Goal: Task Accomplishment & Management: Manage account settings

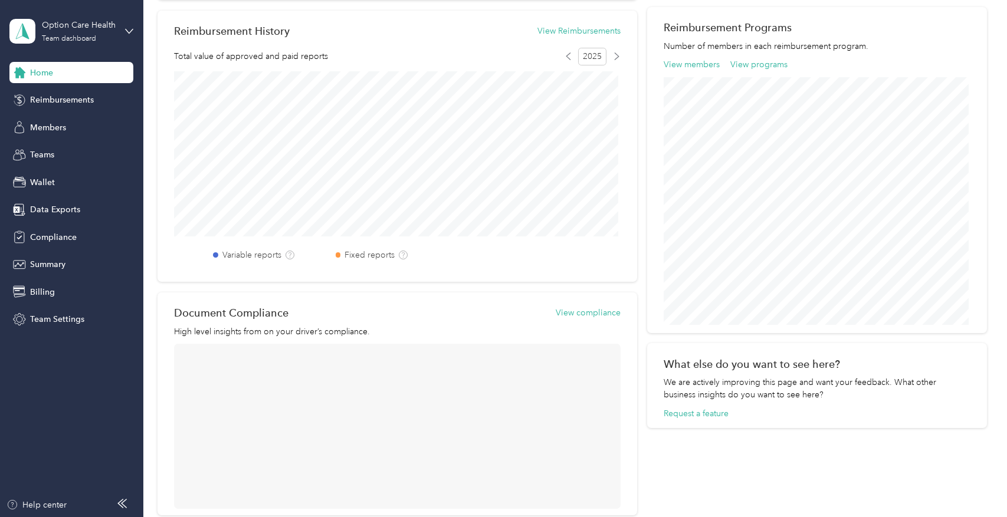
scroll to position [413, 0]
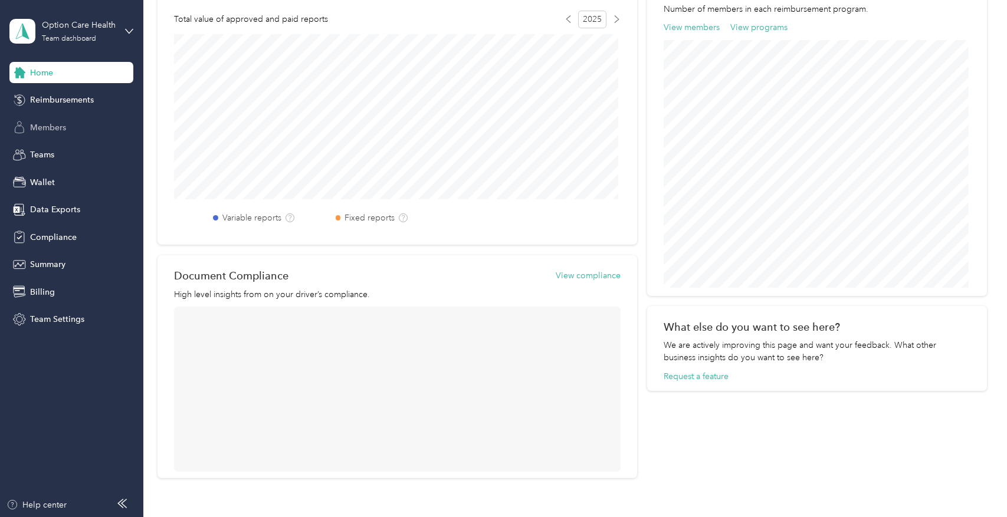
click at [57, 133] on span "Members" at bounding box center [48, 128] width 36 height 12
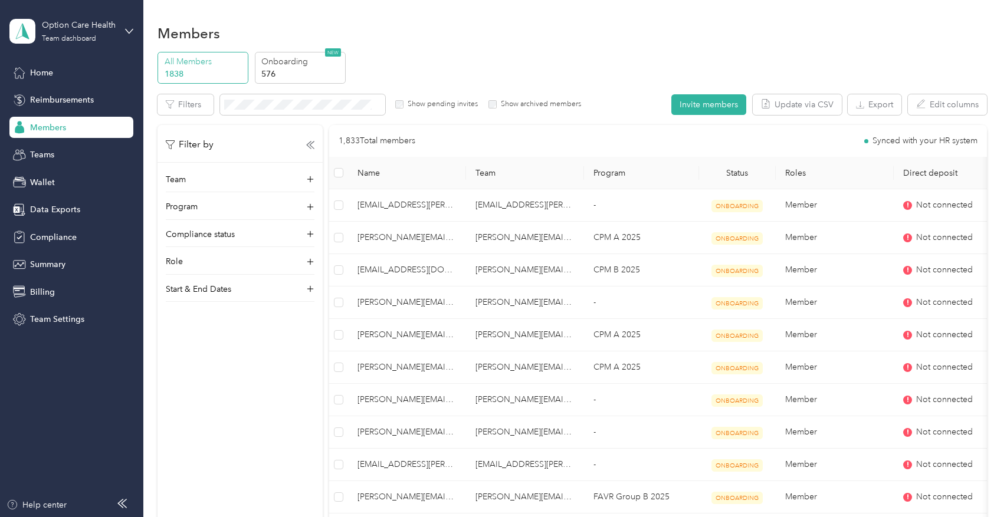
click at [230, 68] on p "1838" at bounding box center [205, 74] width 80 height 12
click at [221, 72] on p "1838" at bounding box center [205, 74] width 80 height 12
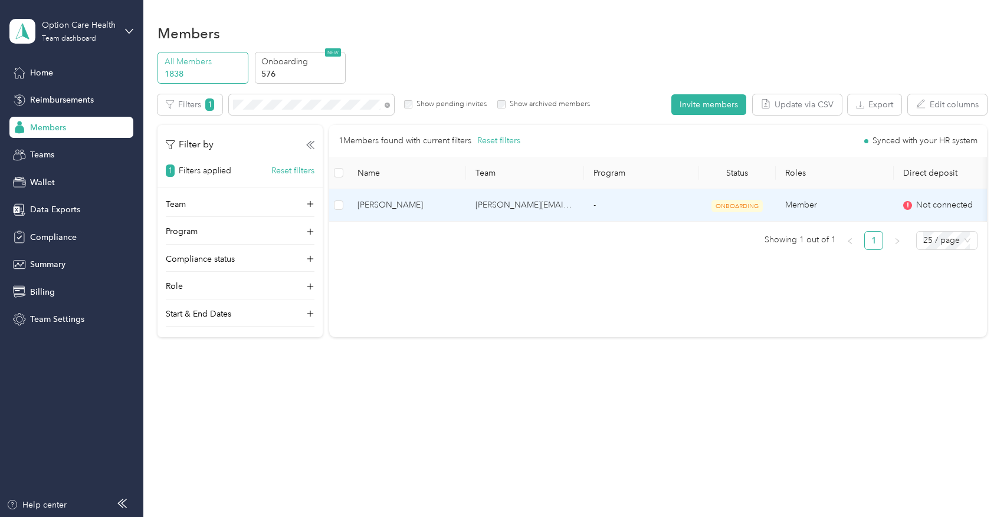
click at [392, 205] on span "[PERSON_NAME]" at bounding box center [407, 205] width 99 height 13
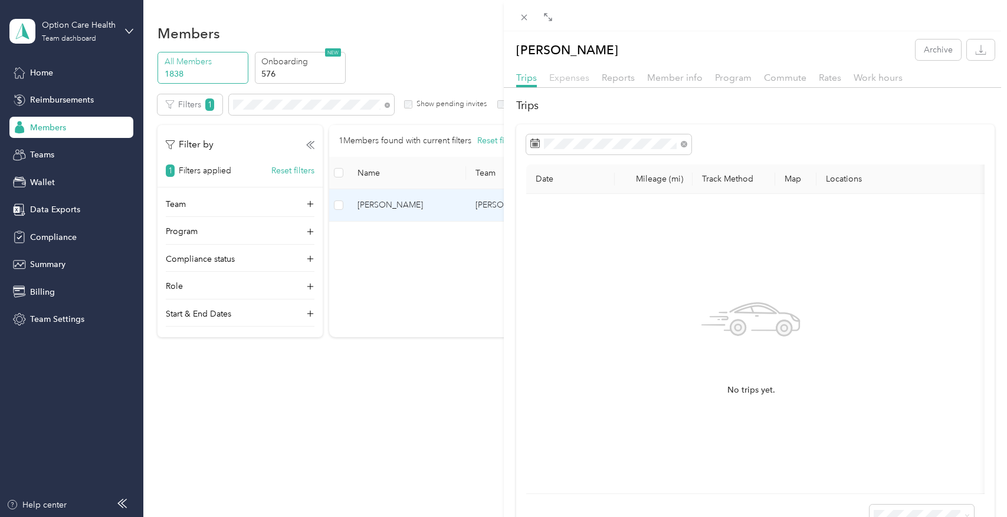
click at [584, 76] on span "Expenses" at bounding box center [569, 77] width 40 height 11
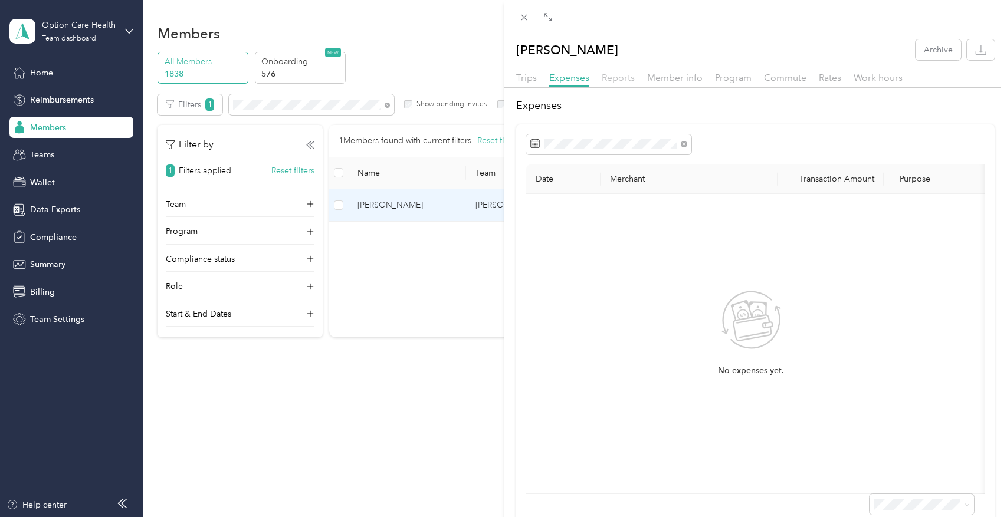
click at [621, 81] on span "Reports" at bounding box center [618, 77] width 33 height 11
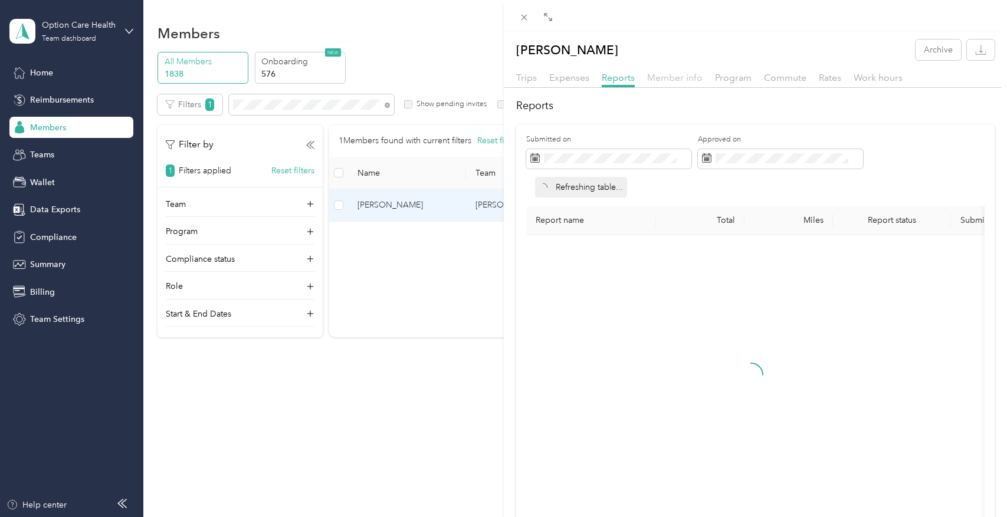
click at [661, 83] on span "Member info" at bounding box center [674, 77] width 55 height 11
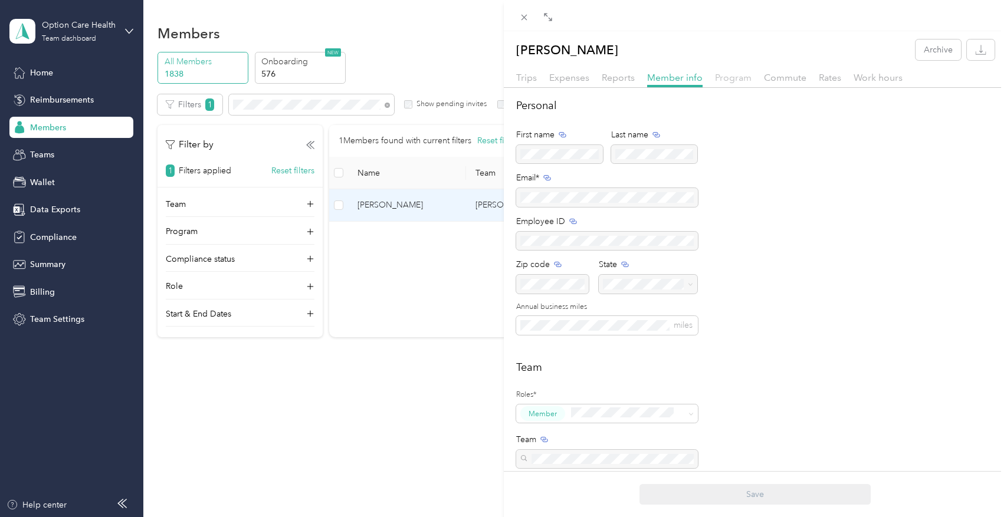
click at [743, 83] on span "Program" at bounding box center [733, 77] width 37 height 11
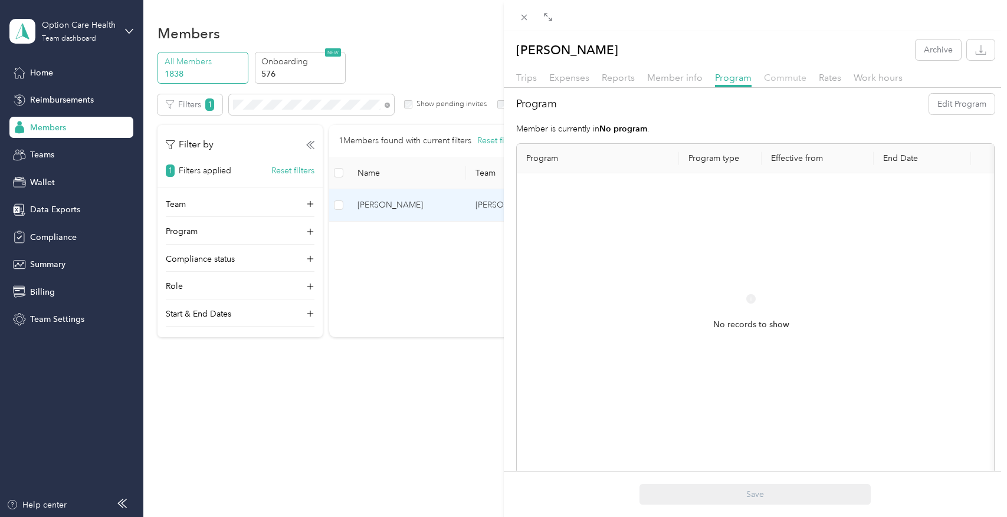
click at [768, 79] on span "Commute" at bounding box center [785, 77] width 42 height 11
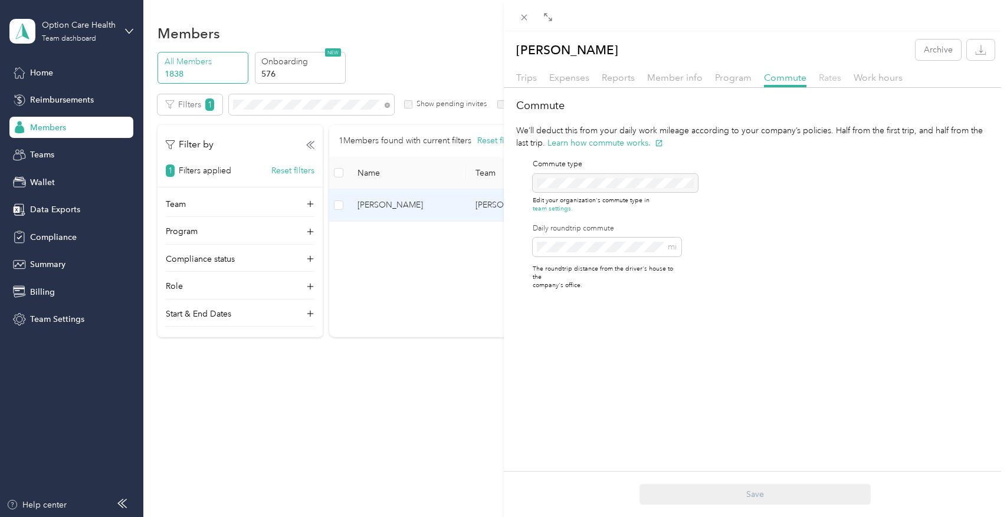
click at [831, 83] on span "Rates" at bounding box center [830, 77] width 22 height 11
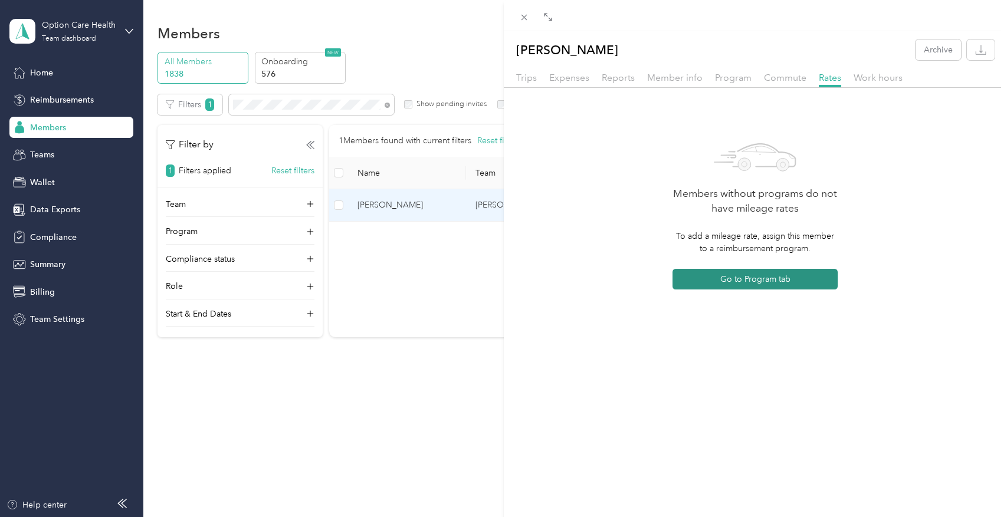
click at [777, 280] on button "Go to Program tab" at bounding box center [755, 279] width 165 height 21
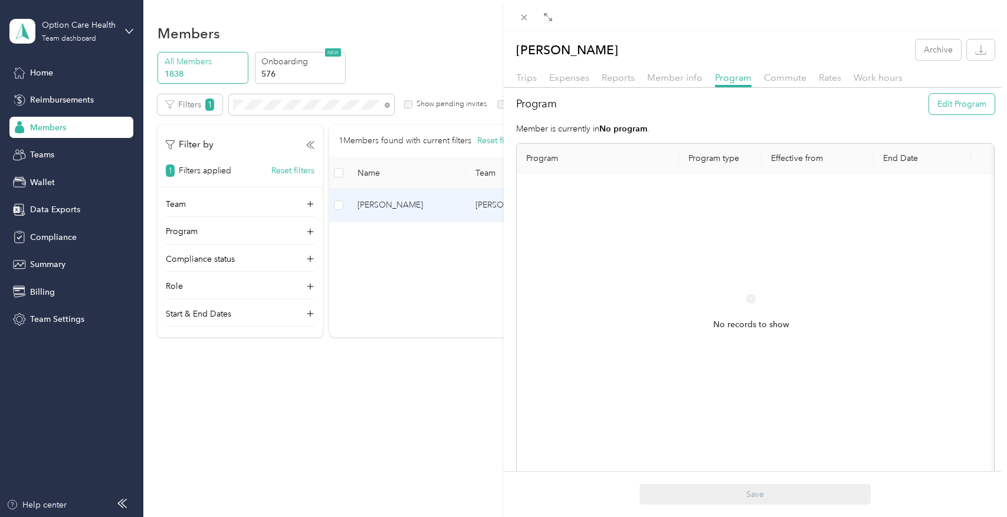
click at [930, 107] on button "Edit Program" at bounding box center [961, 104] width 65 height 21
click at [659, 202] on span at bounding box center [597, 197] width 143 height 19
click at [581, 240] on li "CPM B 2025 (CPM)" at bounding box center [597, 233] width 143 height 21
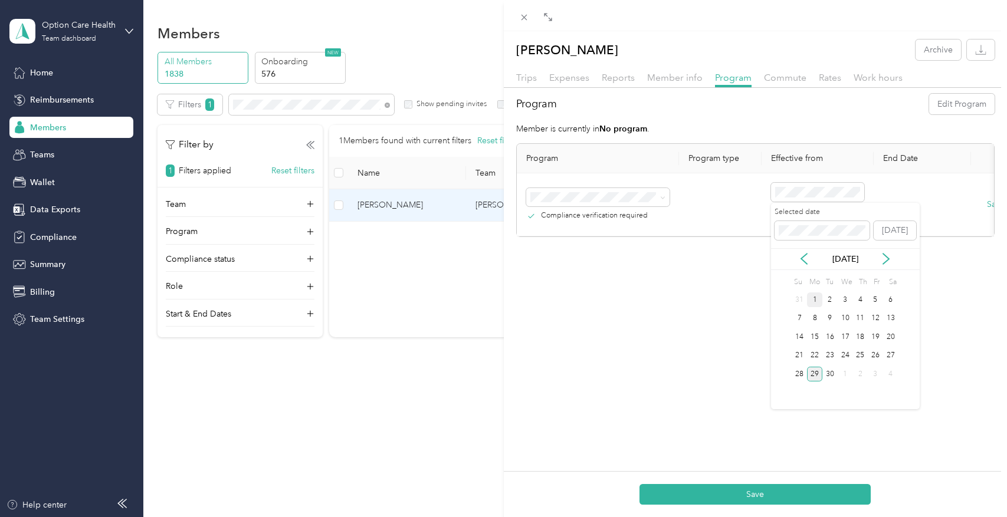
click at [815, 299] on div "1" at bounding box center [814, 300] width 15 height 15
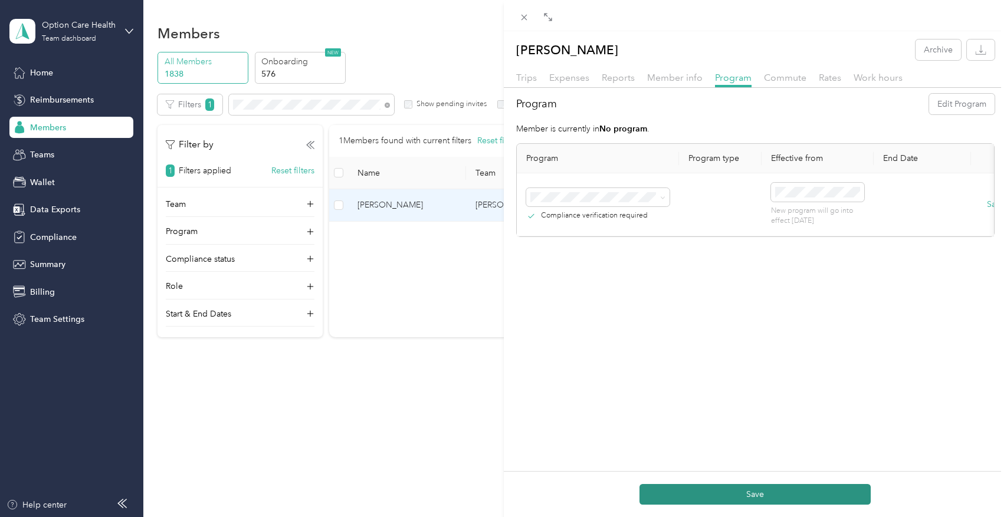
click at [749, 487] on button "Save" at bounding box center [755, 494] width 231 height 21
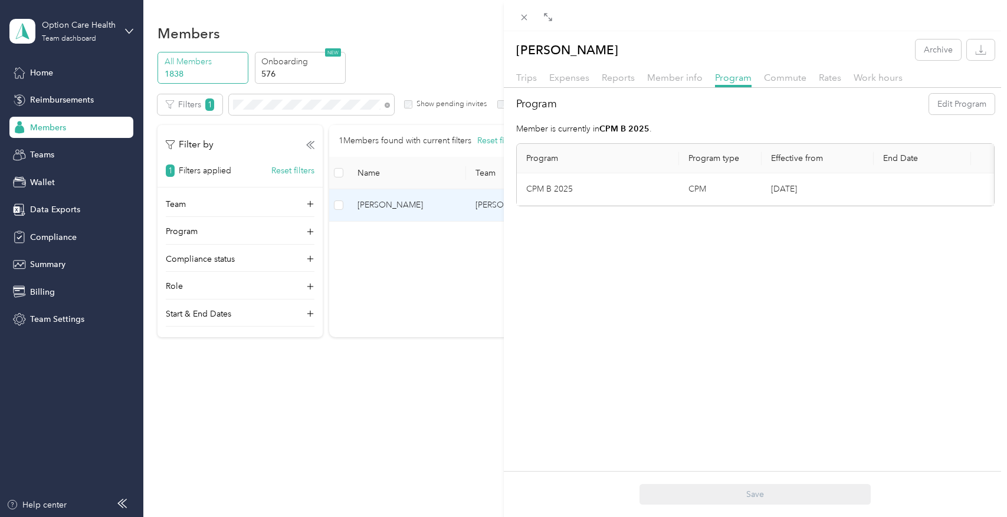
click at [585, 397] on div "[PERSON_NAME] Archive Trips Expenses Reports Member info Program Commute Rates …" at bounding box center [756, 289] width 504 height 517
click at [536, 77] on div "Trips Expenses Reports Member info Program Commute Rates Work hours" at bounding box center [756, 79] width 504 height 17
click at [532, 78] on span "Trips" at bounding box center [526, 77] width 21 height 11
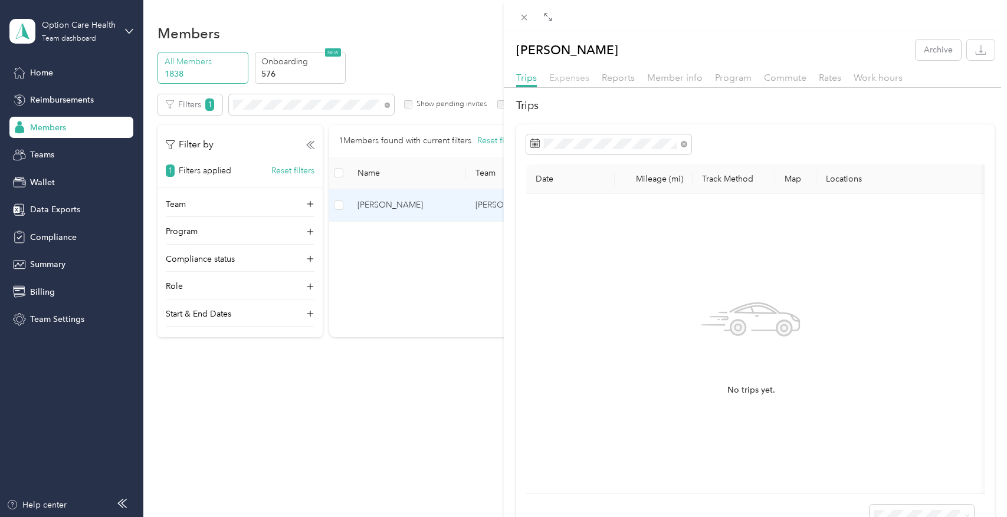
click at [551, 80] on span "Expenses" at bounding box center [569, 77] width 40 height 11
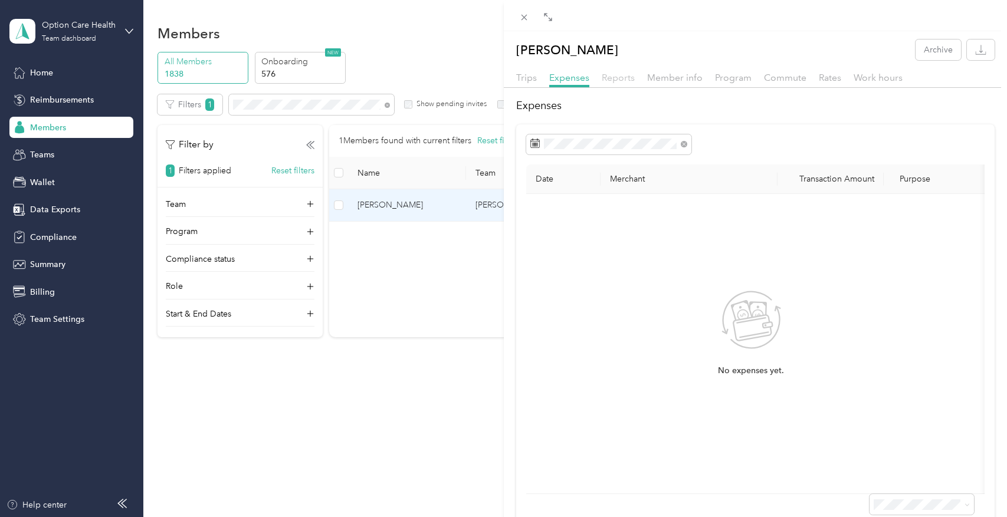
click at [607, 82] on span "Reports" at bounding box center [618, 77] width 33 height 11
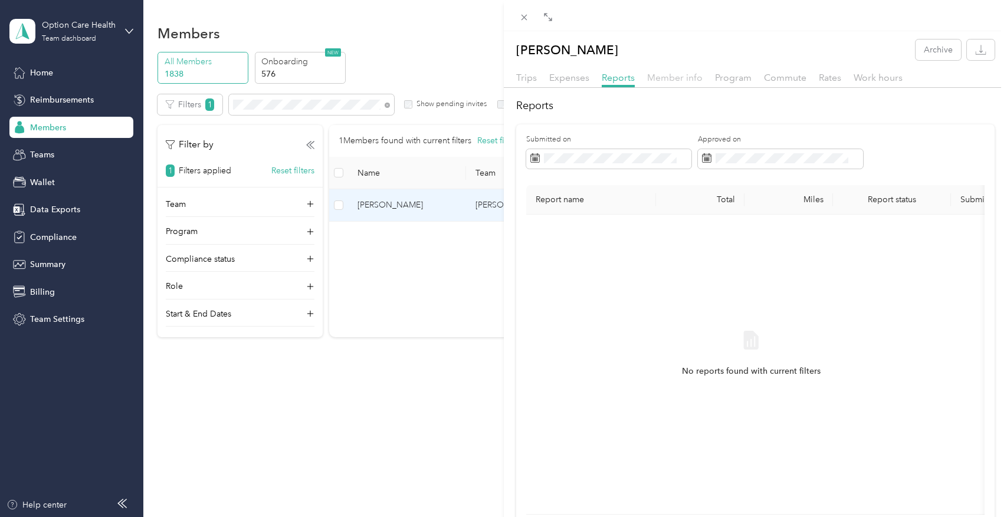
click at [665, 80] on span "Member info" at bounding box center [674, 77] width 55 height 11
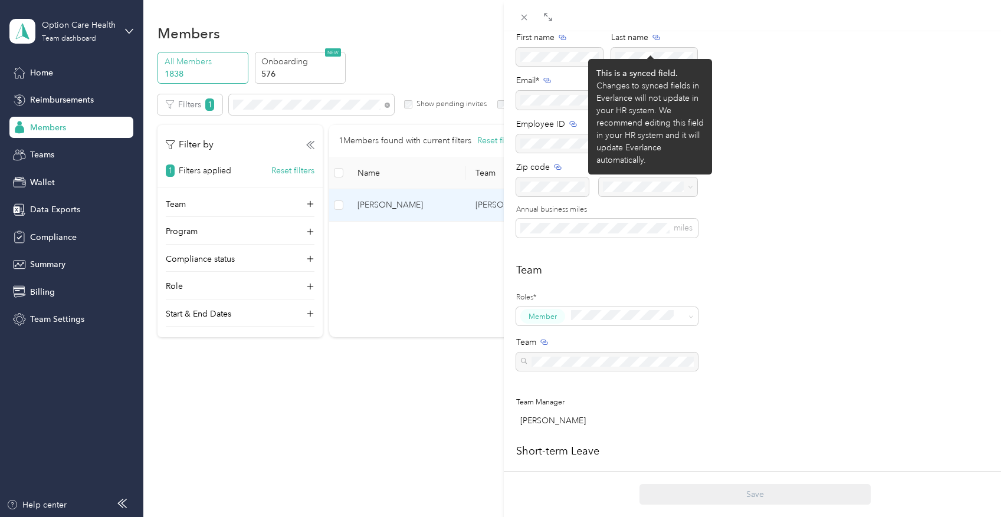
scroll to position [118, 0]
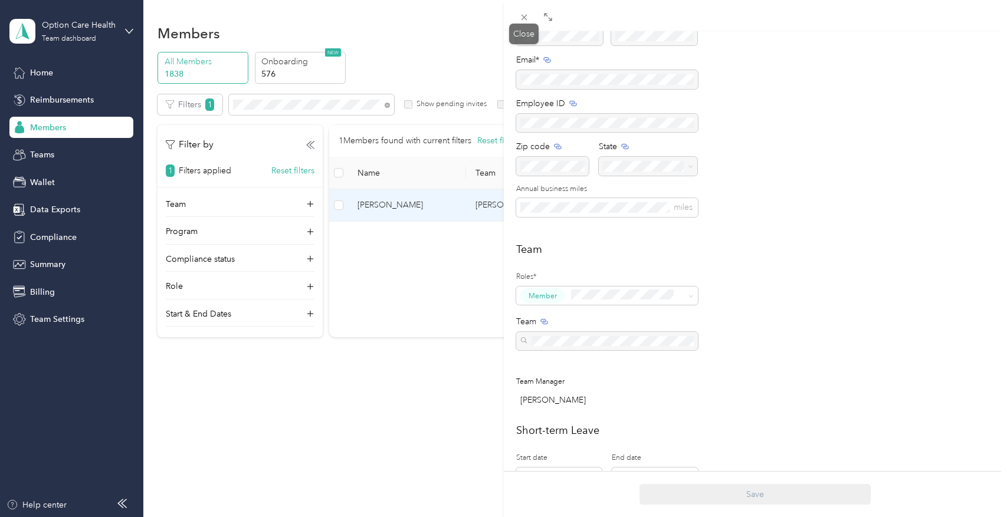
click at [525, 24] on div "Close" at bounding box center [524, 34] width 30 height 21
click at [524, 18] on icon at bounding box center [524, 17] width 10 height 10
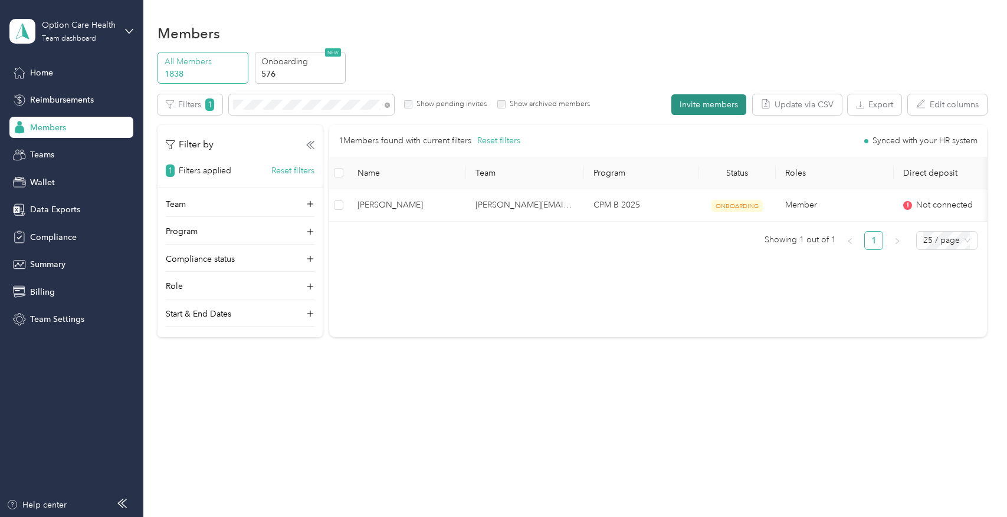
click at [729, 101] on button "Invite members" at bounding box center [708, 104] width 75 height 21
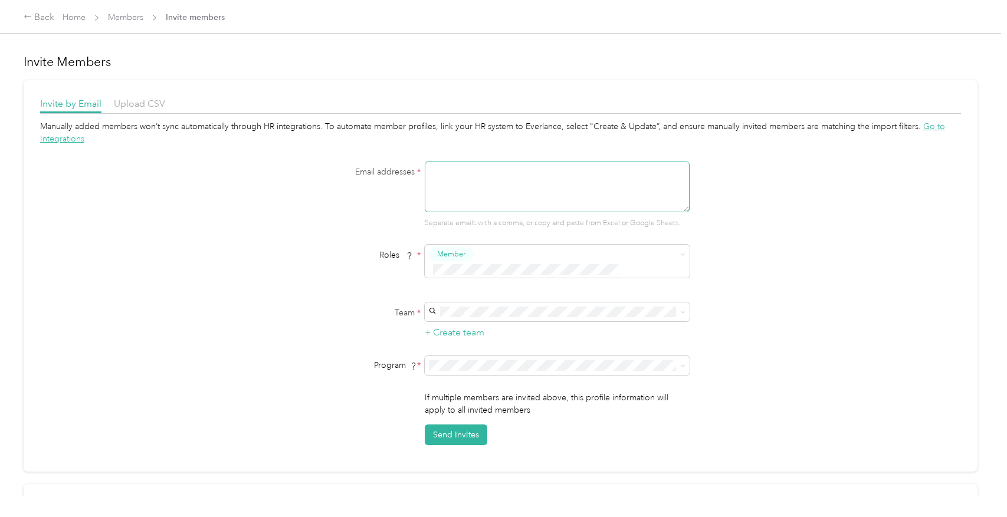
click at [572, 166] on textarea at bounding box center [557, 187] width 265 height 51
paste textarea "[PERSON_NAME][EMAIL_ADDRESS][PERSON_NAME][DOMAIN_NAME]"
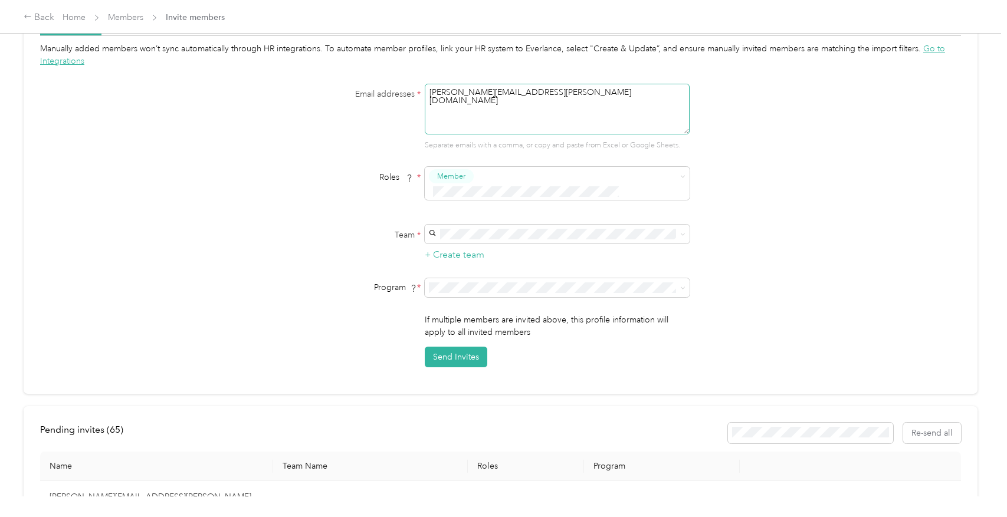
scroll to position [59, 0]
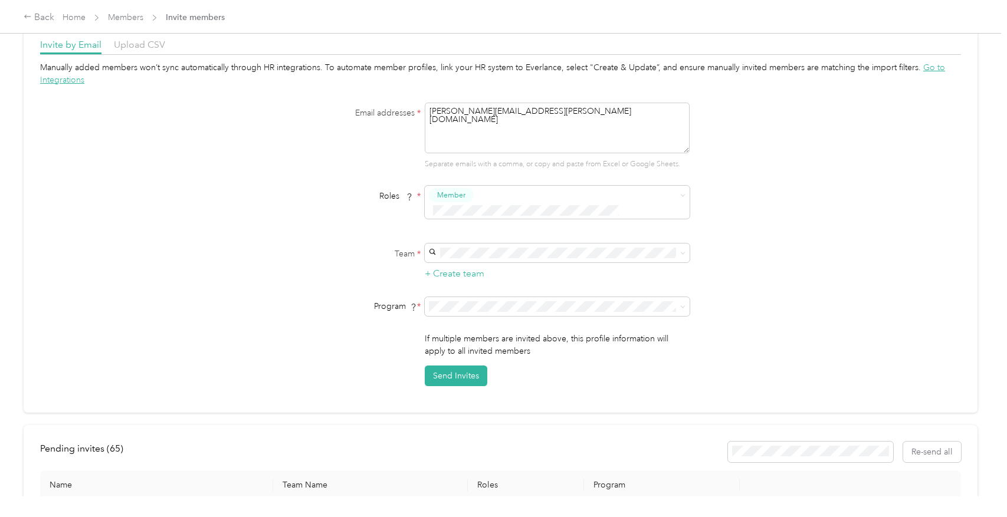
type textarea "[PERSON_NAME][EMAIL_ADDRESS][PERSON_NAME][DOMAIN_NAME]"
click at [543, 273] on p "[PERSON_NAME]" at bounding box center [556, 279] width 248 height 12
click at [502, 327] on div "CPM B 2025 (CPM)" at bounding box center [556, 333] width 248 height 12
click at [461, 366] on button "Send Invites" at bounding box center [456, 376] width 63 height 21
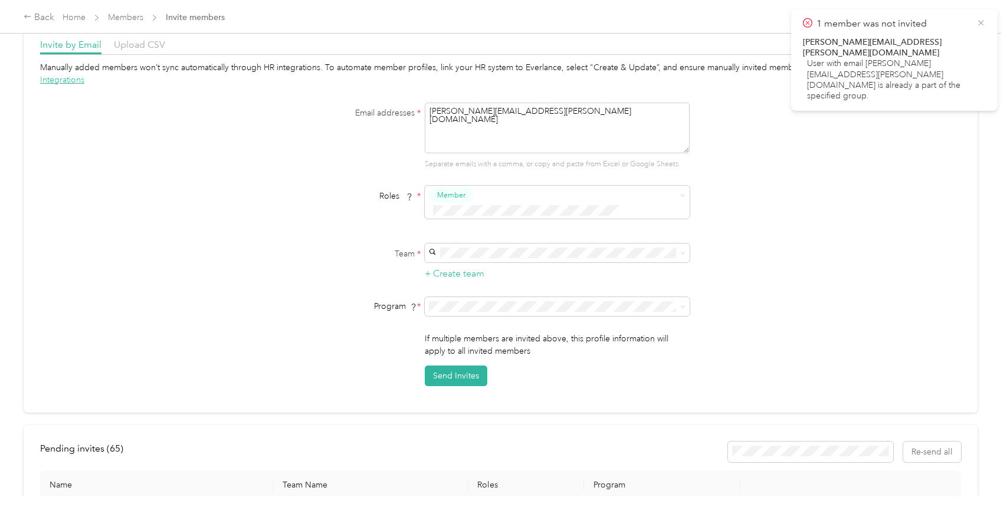
click at [983, 27] on icon at bounding box center [981, 23] width 9 height 11
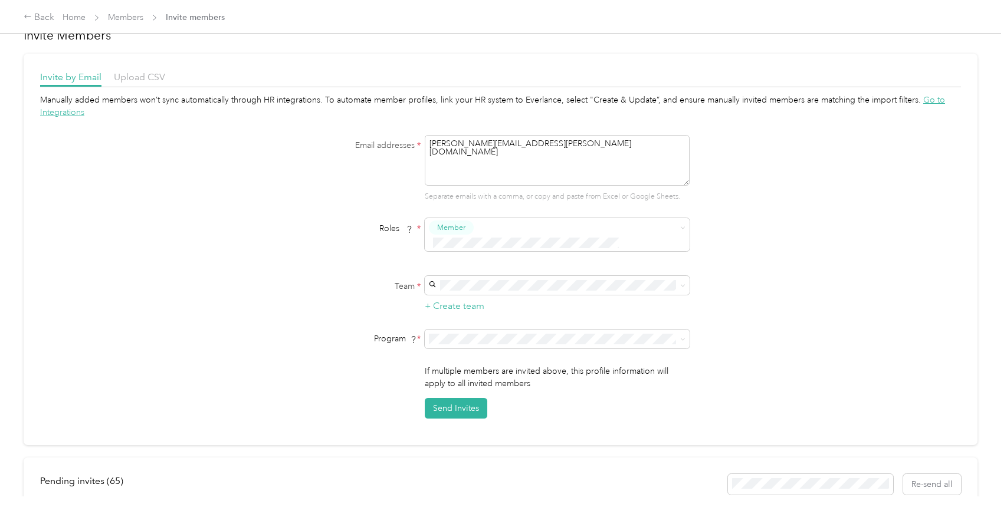
scroll to position [0, 0]
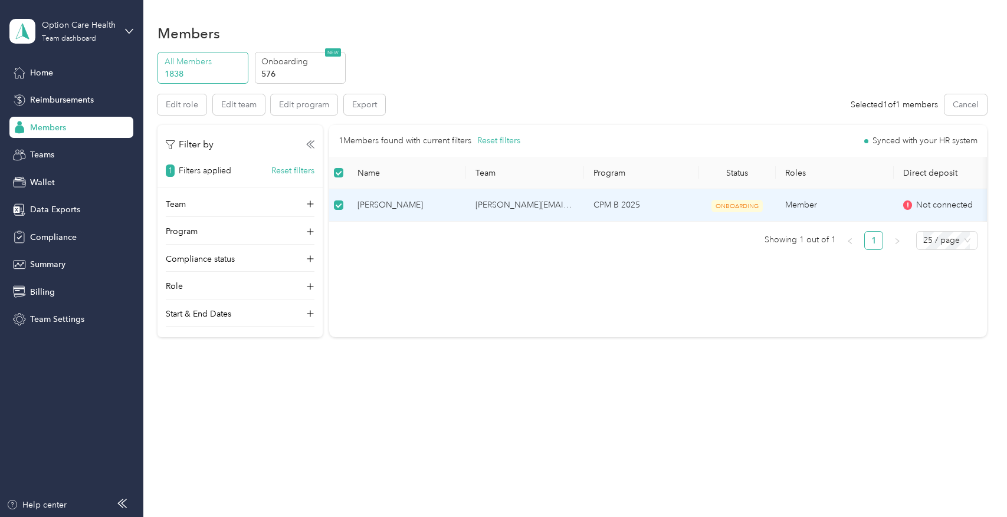
click at [499, 208] on td "[PERSON_NAME][EMAIL_ADDRESS][PERSON_NAME][DOMAIN_NAME]" at bounding box center [525, 205] width 118 height 32
click at [405, 205] on span "[PERSON_NAME]" at bounding box center [407, 205] width 99 height 13
click at [379, 202] on span "[PERSON_NAME]" at bounding box center [407, 205] width 99 height 13
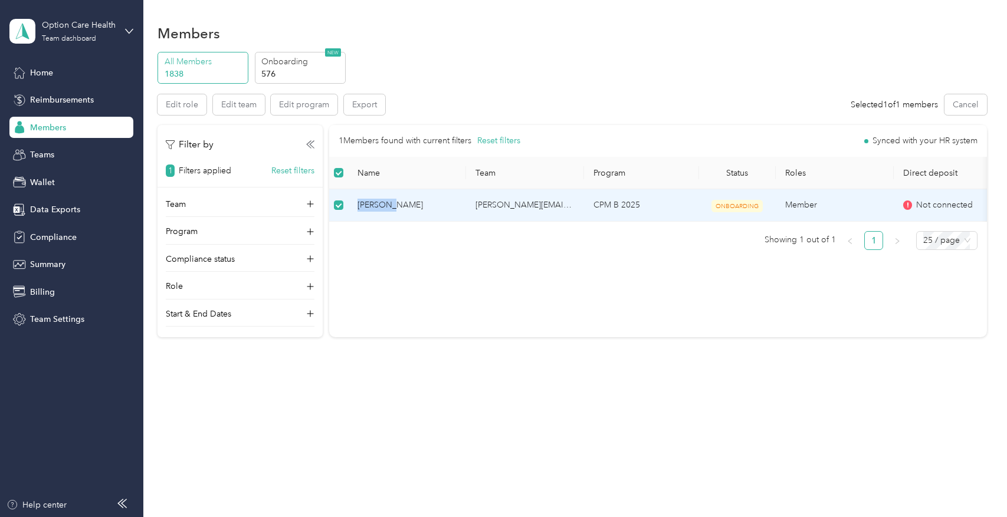
click at [379, 202] on span "[PERSON_NAME]" at bounding box center [407, 205] width 99 height 13
click at [883, 43] on div "Members" at bounding box center [572, 33] width 829 height 25
click at [406, 207] on span "[PERSON_NAME]" at bounding box center [407, 205] width 99 height 13
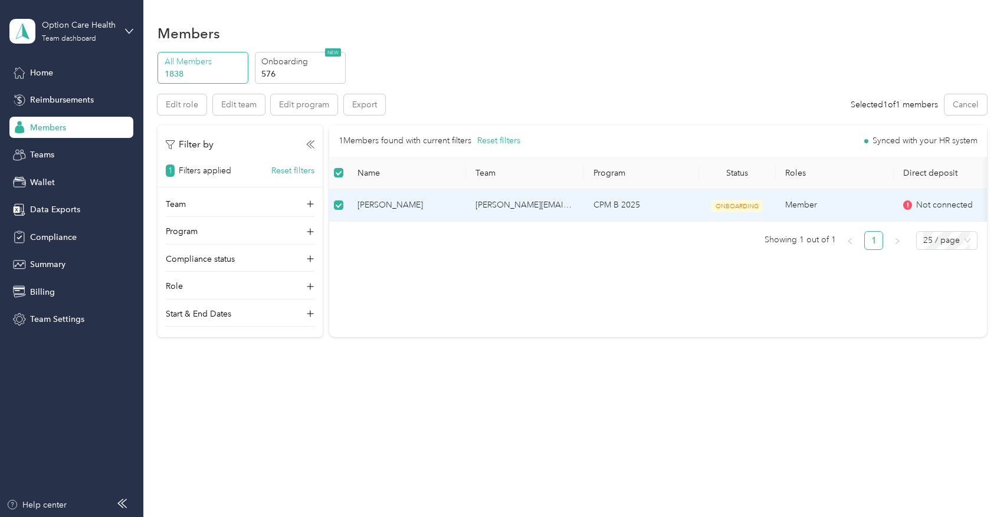
click at [406, 207] on span "[PERSON_NAME]" at bounding box center [407, 205] width 99 height 13
drag, startPoint x: 823, startPoint y: 395, endPoint x: 825, endPoint y: 389, distance: 6.4
click at [825, 389] on div "Members All Members 1838 Onboarding 576 NEW Edit role Edit team Edit program Ex…" at bounding box center [572, 206] width 858 height 412
click at [234, 77] on p "1838" at bounding box center [205, 74] width 80 height 12
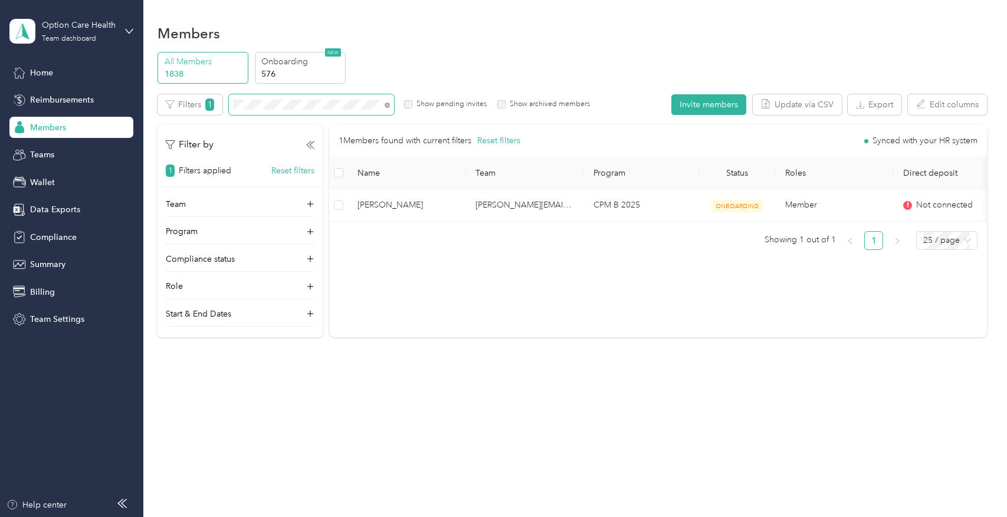
click at [228, 102] on div "Filters 1 Show pending invites Show archived members" at bounding box center [374, 104] width 433 height 21
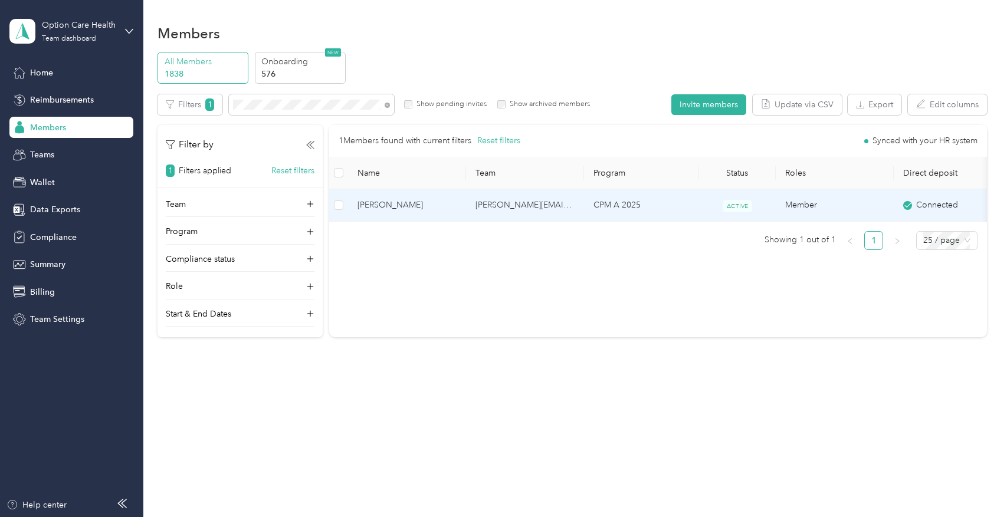
click at [386, 203] on span "[PERSON_NAME]" at bounding box center [407, 205] width 99 height 13
click at [386, 517] on div "Drag to resize Click to close Loading member data" at bounding box center [500, 517] width 1001 height 0
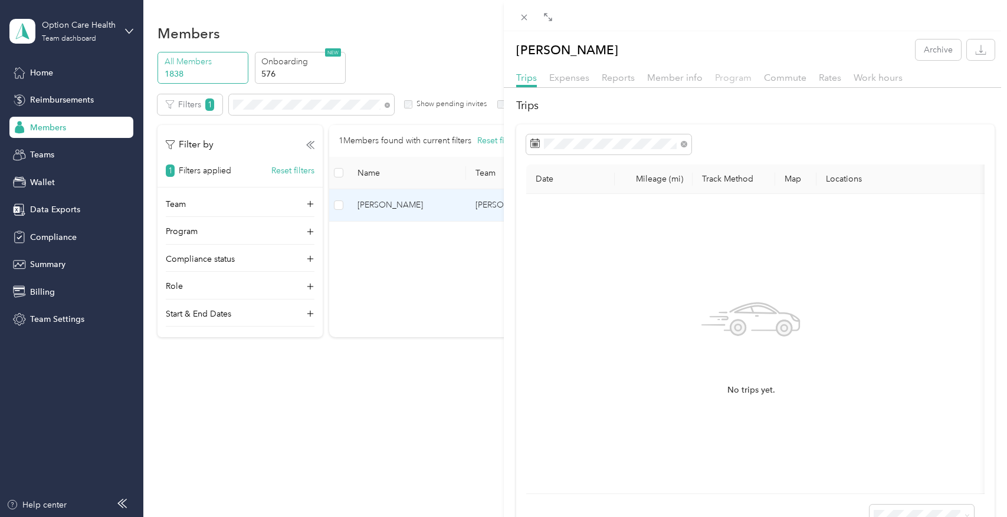
click at [732, 77] on span "Program" at bounding box center [733, 77] width 37 height 11
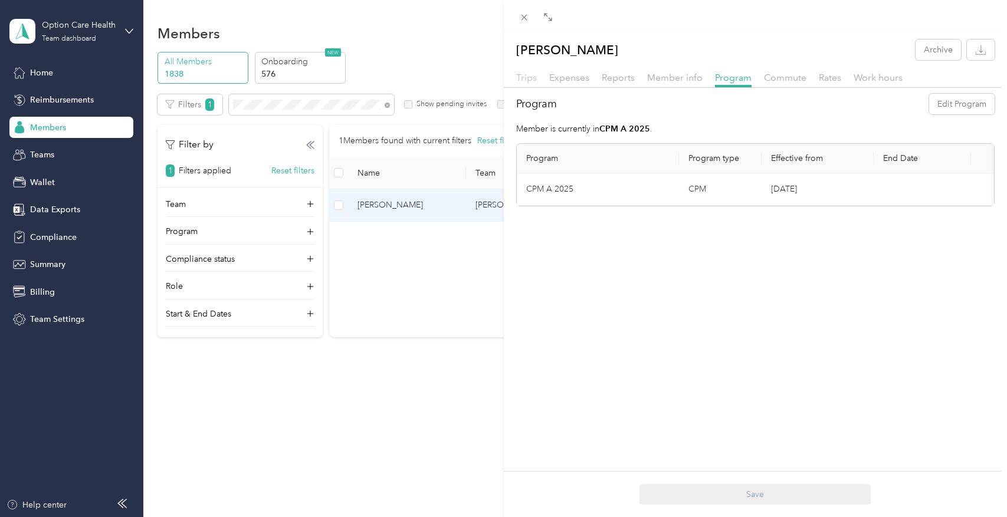
click at [536, 80] on span "Trips" at bounding box center [526, 77] width 21 height 11
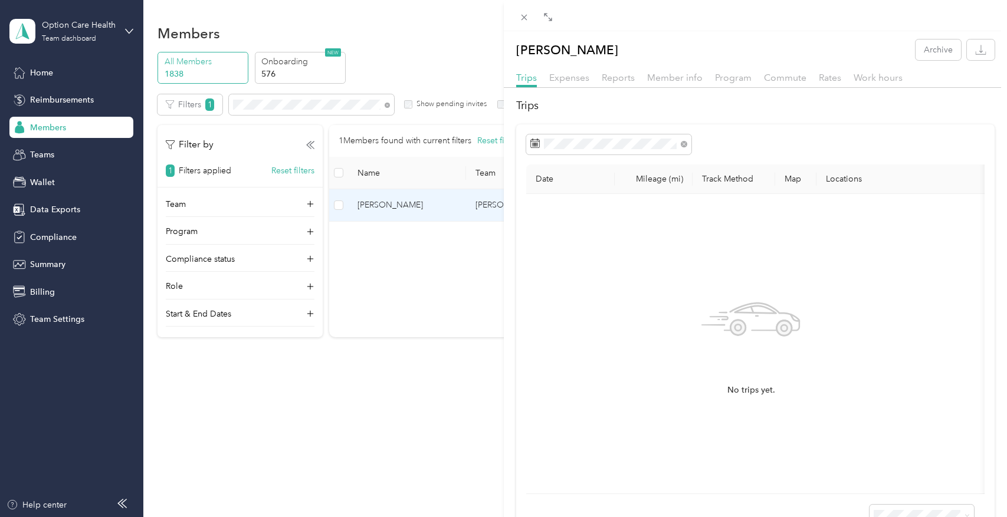
click at [309, 203] on div "[PERSON_NAME] Archive Trips Expenses Reports Member info Program Commute Rates …" at bounding box center [503, 258] width 1007 height 517
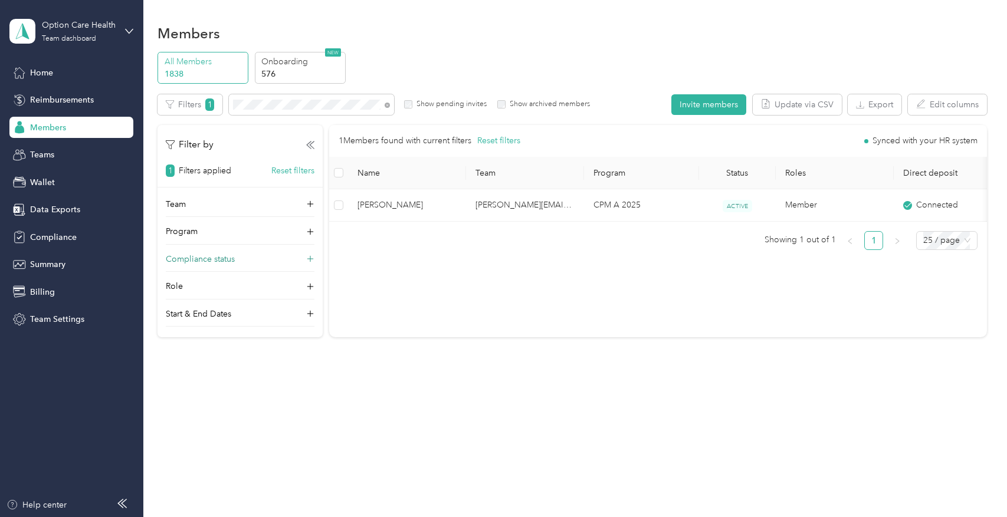
click at [313, 260] on icon at bounding box center [311, 260] width 12 height 12
click at [313, 258] on icon at bounding box center [310, 259] width 8 height 8
click at [313, 281] on div "Role" at bounding box center [240, 289] width 149 height 19
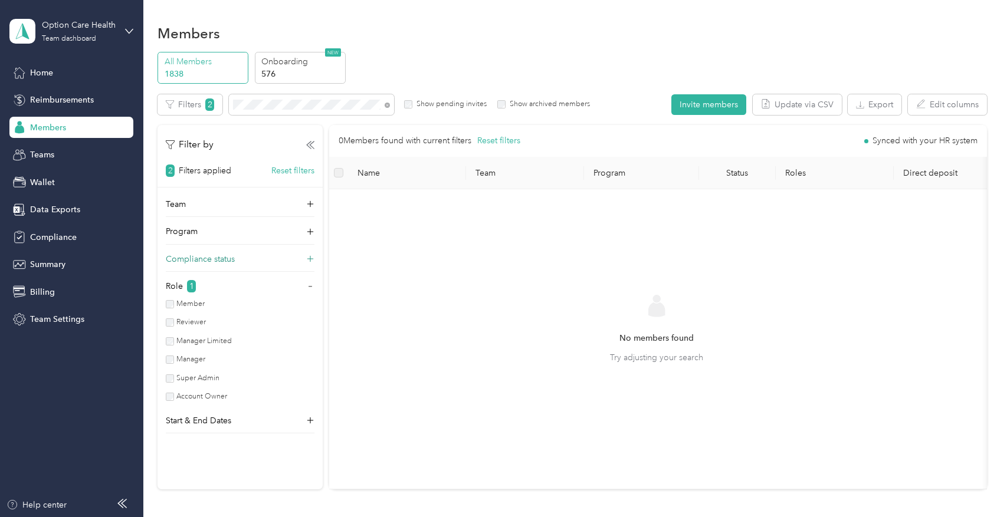
click at [172, 365] on div "Manager" at bounding box center [236, 360] width 140 height 11
click at [310, 205] on icon at bounding box center [311, 205] width 12 height 12
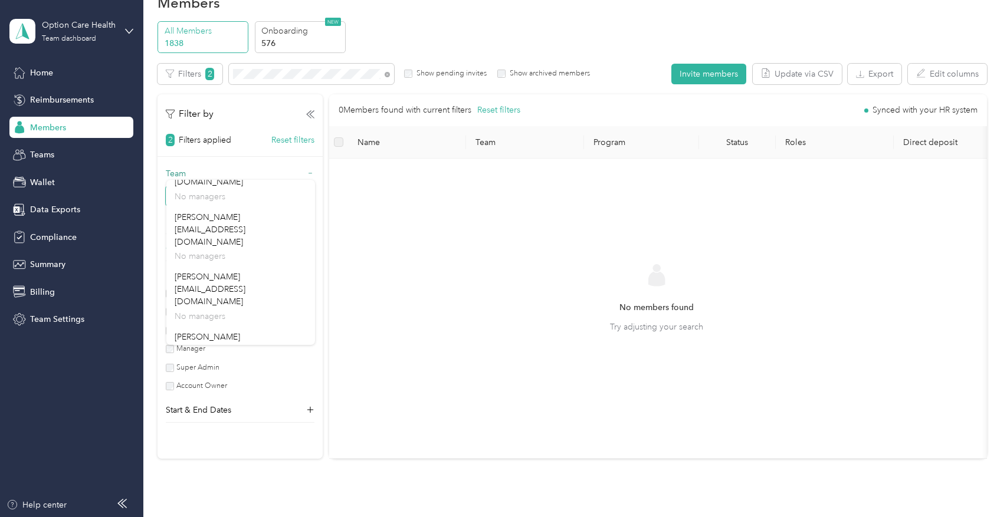
scroll to position [59, 0]
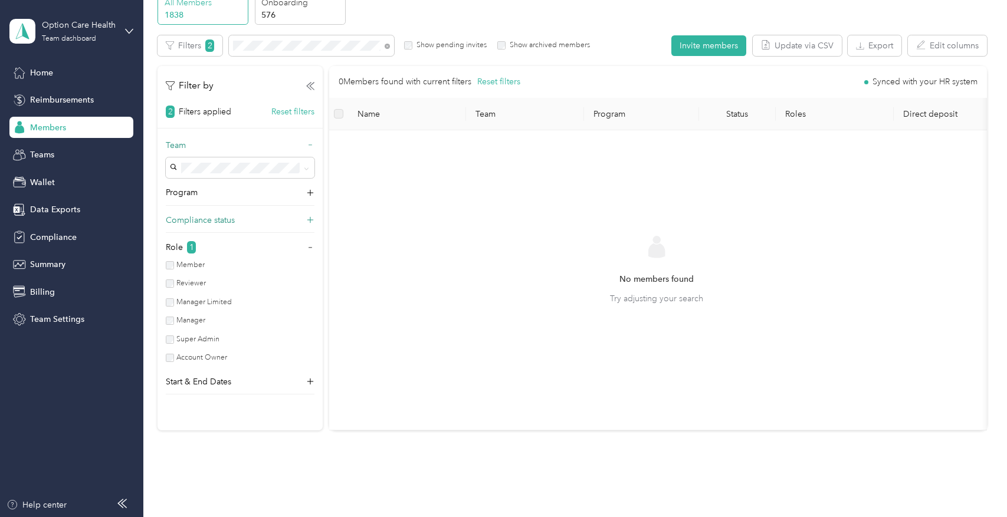
click at [310, 191] on icon at bounding box center [311, 193] width 12 height 12
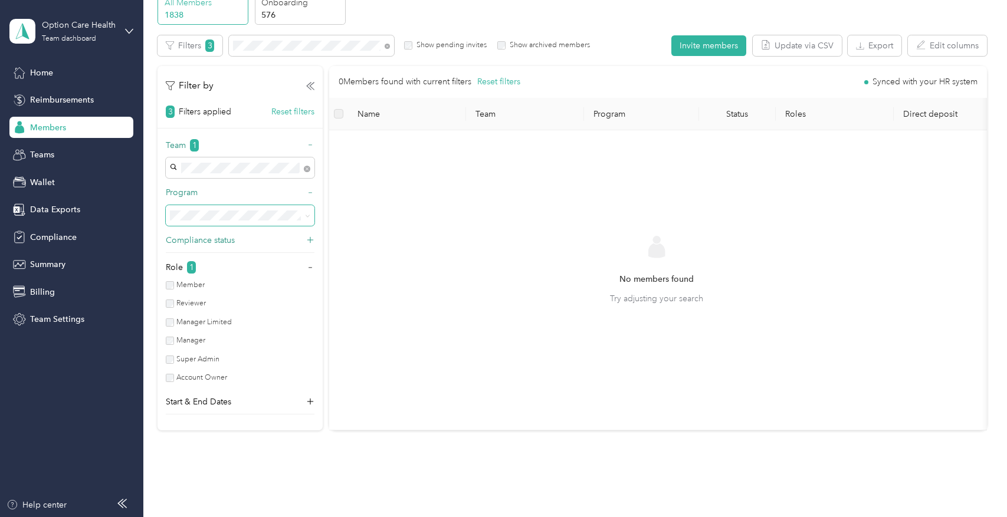
click at [295, 209] on span at bounding box center [240, 215] width 149 height 21
click at [228, 294] on span "CPM A 2025 (CPM)" at bounding box center [211, 297] width 72 height 10
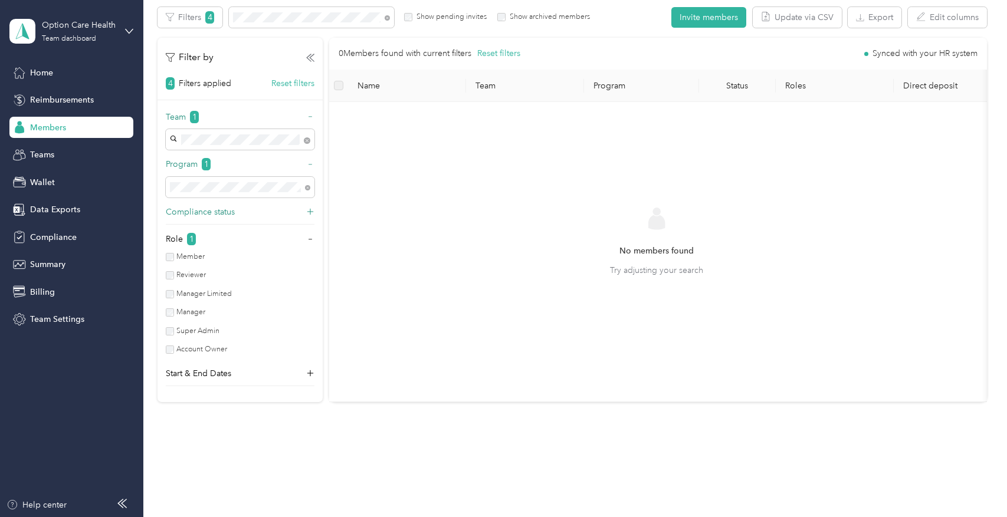
scroll to position [113, 0]
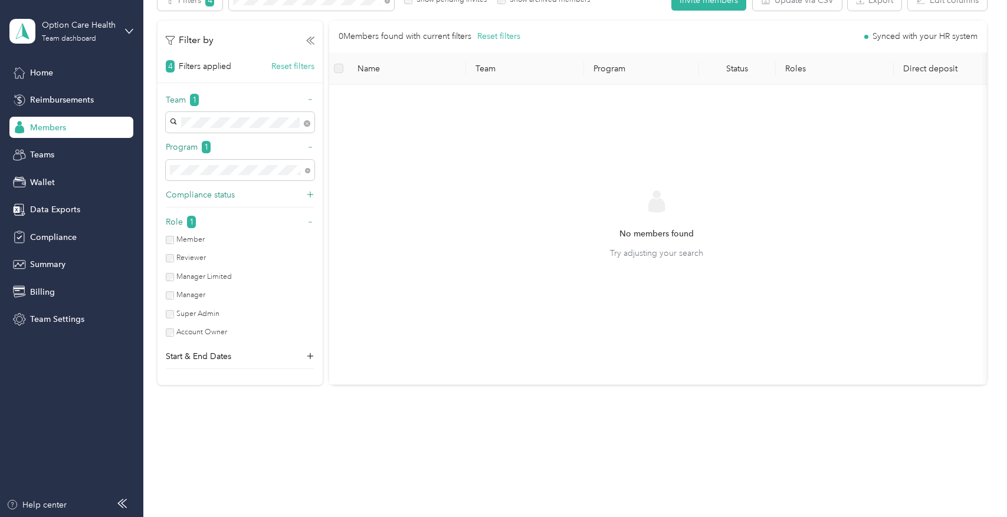
click at [309, 218] on icon at bounding box center [310, 222] width 8 height 8
drag, startPoint x: 295, startPoint y: 11, endPoint x: 281, endPoint y: 18, distance: 15.6
click at [281, 18] on div "Edit role Edit team Edit program Export Selected 0 of 0 members Cancel Filters …" at bounding box center [572, 188] width 829 height 396
click at [300, 116] on span at bounding box center [305, 122] width 11 height 12
drag, startPoint x: 300, startPoint y: 113, endPoint x: 179, endPoint y: 116, distance: 121.0
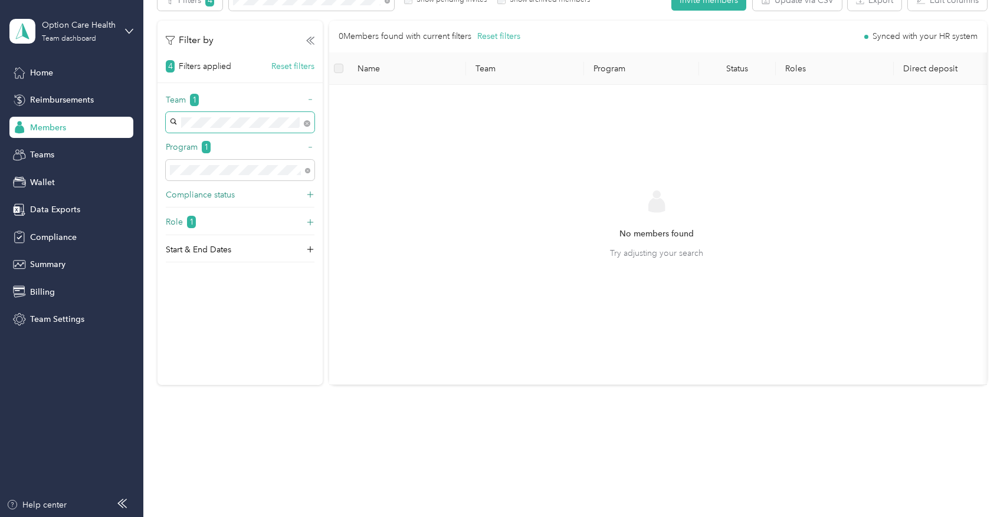
click at [179, 116] on span at bounding box center [240, 122] width 149 height 21
click at [236, 125] on div "Team 1 Program 1 Compliance status Role 1 Start & End Dates" at bounding box center [240, 178] width 165 height 169
click at [249, 120] on span at bounding box center [240, 122] width 149 height 21
click at [241, 131] on span "[PERSON_NAME][EMAIL_ADDRESS][PERSON_NAME][DOMAIN_NAME]" at bounding box center [210, 147] width 71 height 47
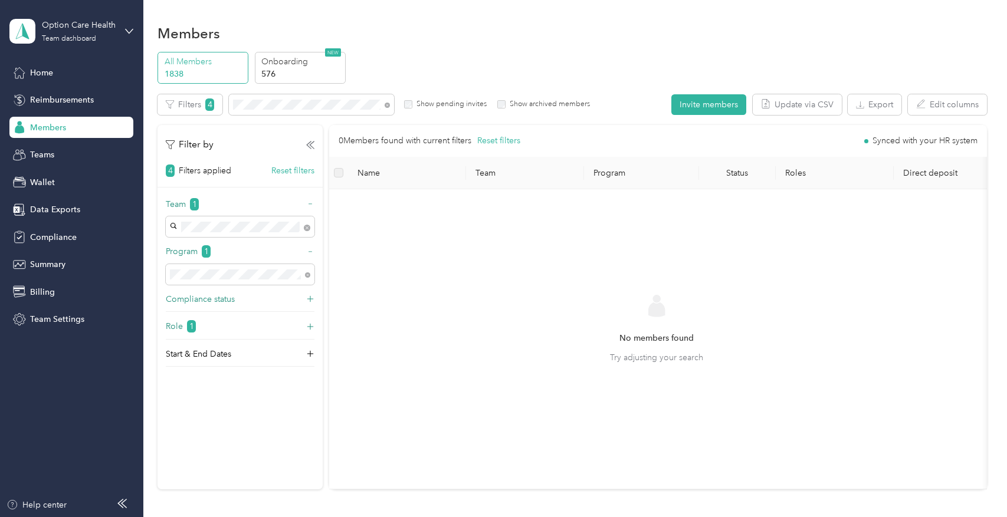
click at [228, 74] on p "1838" at bounding box center [205, 74] width 80 height 12
click at [264, 70] on p "576" at bounding box center [301, 74] width 80 height 12
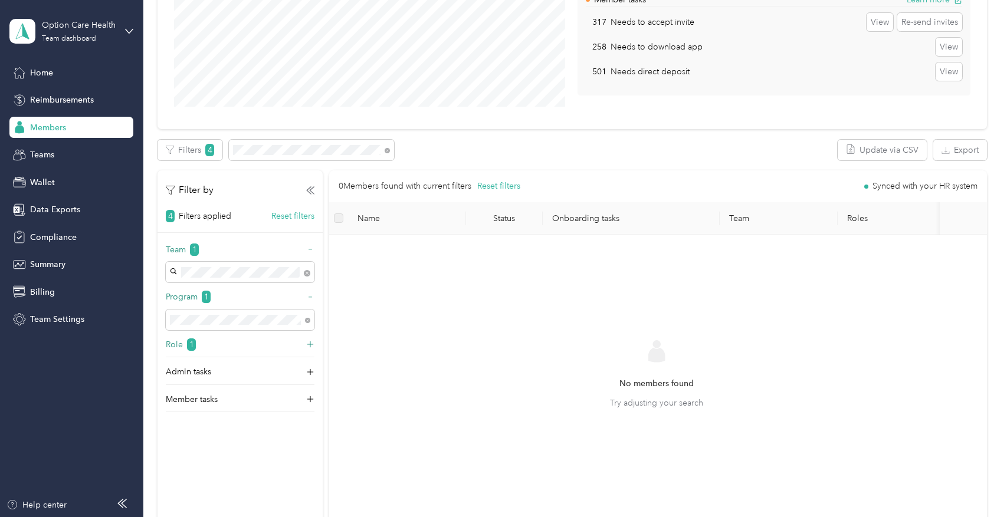
scroll to position [236, 0]
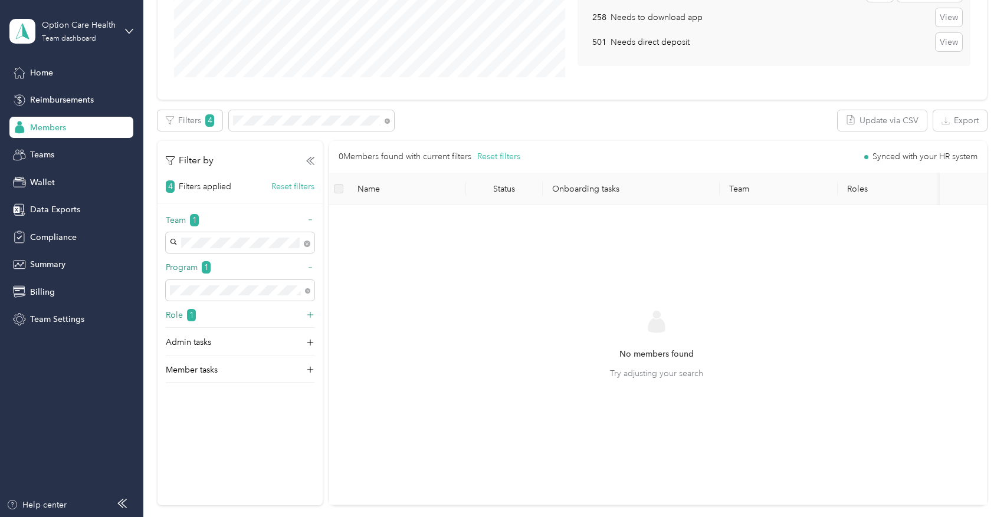
click at [226, 310] on div "Role 1" at bounding box center [240, 318] width 149 height 19
click at [310, 314] on icon at bounding box center [310, 315] width 8 height 8
click at [307, 270] on icon at bounding box center [310, 268] width 8 height 8
click at [313, 235] on span at bounding box center [240, 242] width 149 height 21
click at [386, 123] on span at bounding box center [385, 120] width 9 height 12
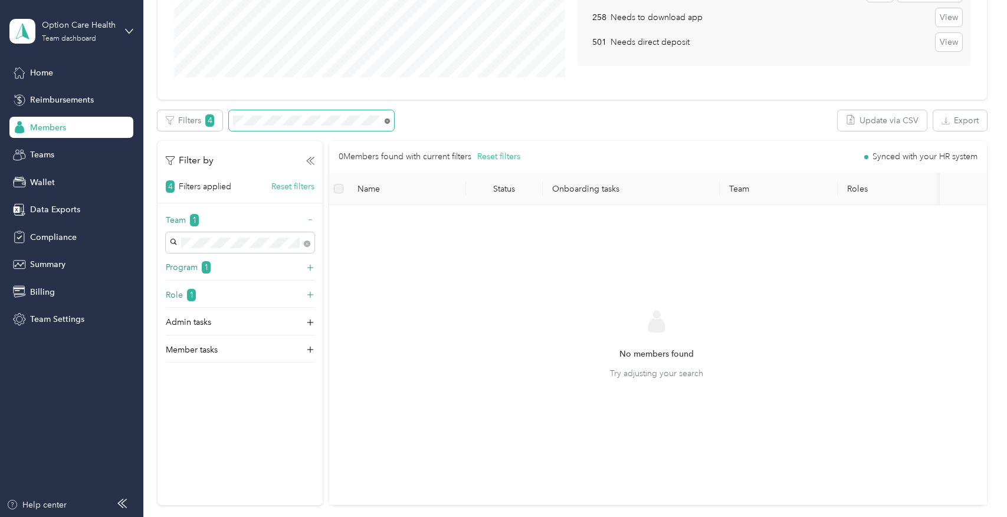
click at [386, 123] on icon at bounding box center [387, 121] width 5 height 5
click at [156, 426] on div "Members All Members 1838 Onboarding 576 NEW Onboarding tasks Number of members …" at bounding box center [572, 172] width 858 height 816
click at [229, 116] on span at bounding box center [311, 120] width 165 height 21
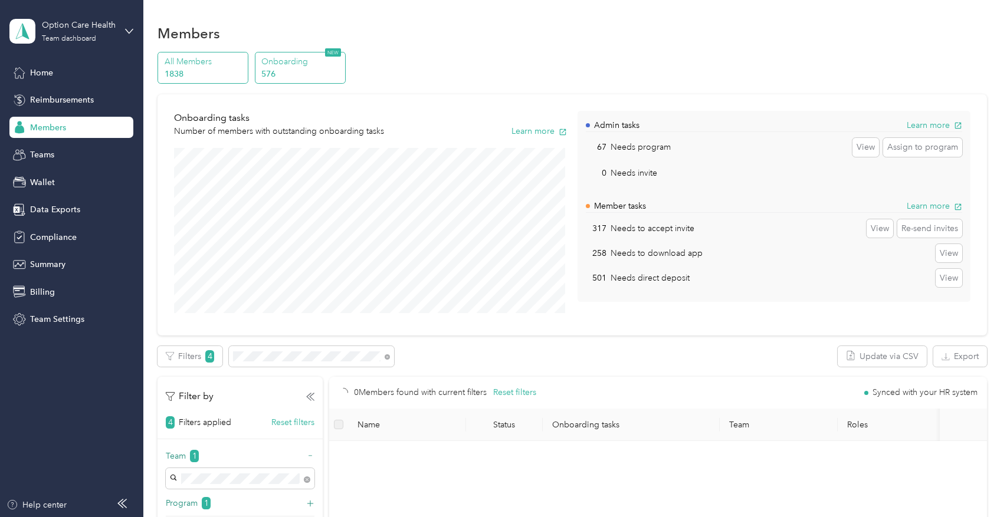
click at [232, 64] on p "All Members" at bounding box center [205, 61] width 80 height 12
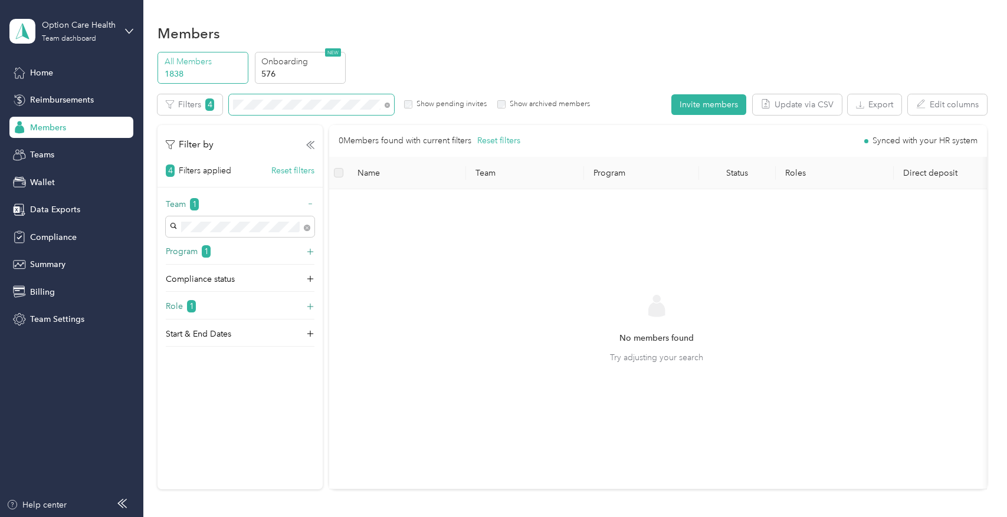
click at [232, 91] on div "All Members 1838 Onboarding 576 NEW Edit role Edit team Edit program Export Sel…" at bounding box center [572, 276] width 829 height 448
click at [702, 110] on button "Invite members" at bounding box center [708, 104] width 75 height 21
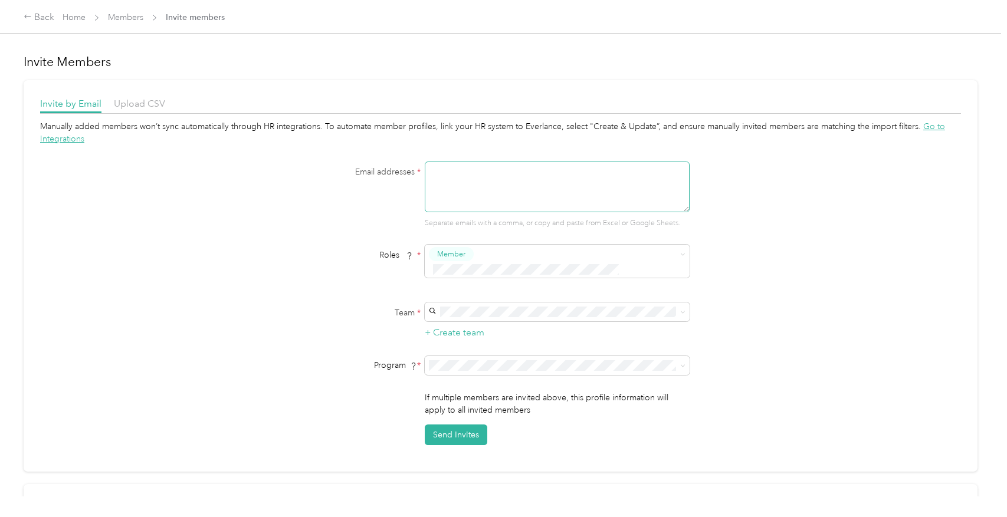
click at [608, 182] on textarea at bounding box center [557, 187] width 265 height 51
paste textarea "[PERSON_NAME][EMAIL_ADDRESS][DOMAIN_NAME]"
type textarea "[PERSON_NAME][EMAIL_ADDRESS][DOMAIN_NAME]"
click at [587, 245] on span "Member" at bounding box center [557, 261] width 265 height 33
click at [587, 272] on div "Member" at bounding box center [549, 270] width 235 height 15
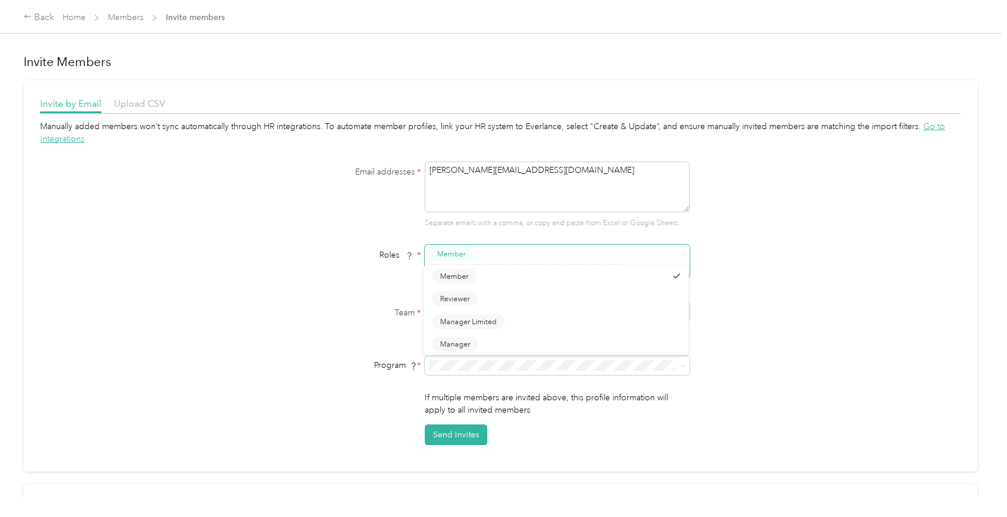
click at [455, 249] on span "Member" at bounding box center [451, 254] width 28 height 11
click at [453, 252] on span "Member" at bounding box center [451, 254] width 28 height 11
click at [633, 277] on div "Member" at bounding box center [549, 273] width 235 height 15
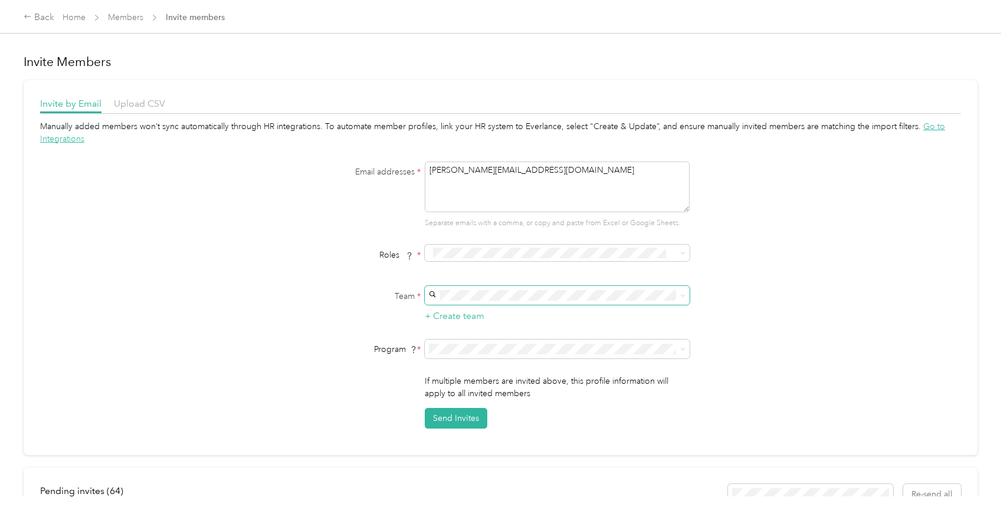
click at [598, 288] on span at bounding box center [557, 295] width 265 height 19
click at [597, 289] on span at bounding box center [557, 295] width 265 height 19
click at [539, 312] on span "[EMAIL_ADDRESS][PERSON_NAME][DOMAIN_NAME]" at bounding box center [534, 310] width 205 height 10
click at [497, 227] on li "CPM A 2025 (CPM)" at bounding box center [556, 219] width 265 height 21
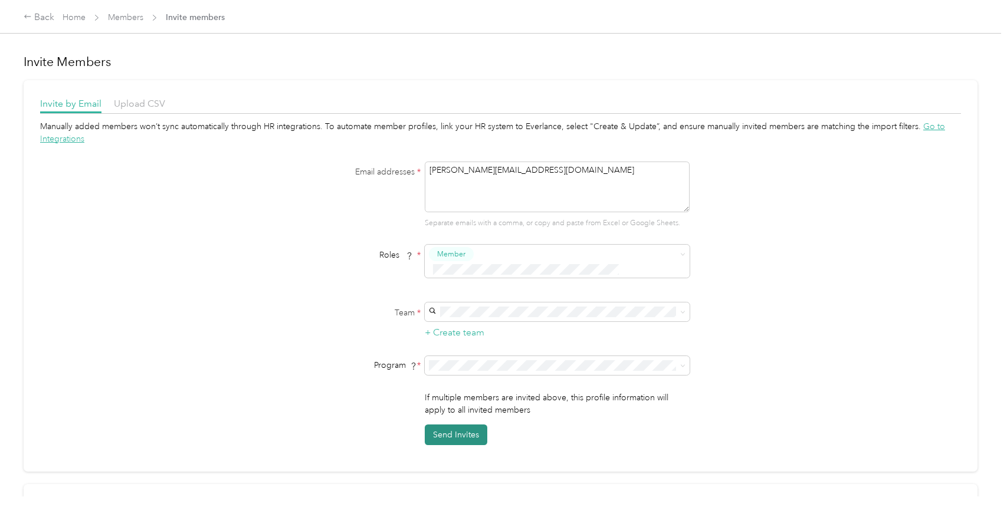
click at [457, 425] on button "Send Invites" at bounding box center [456, 435] width 63 height 21
click at [123, 20] on link "Members" at bounding box center [125, 17] width 35 height 10
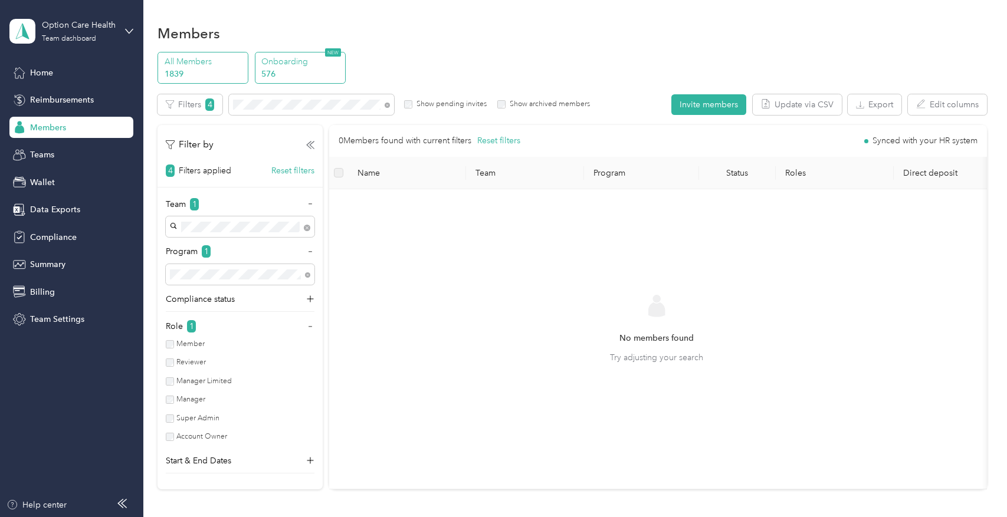
click at [298, 78] on p "576" at bounding box center [301, 74] width 80 height 12
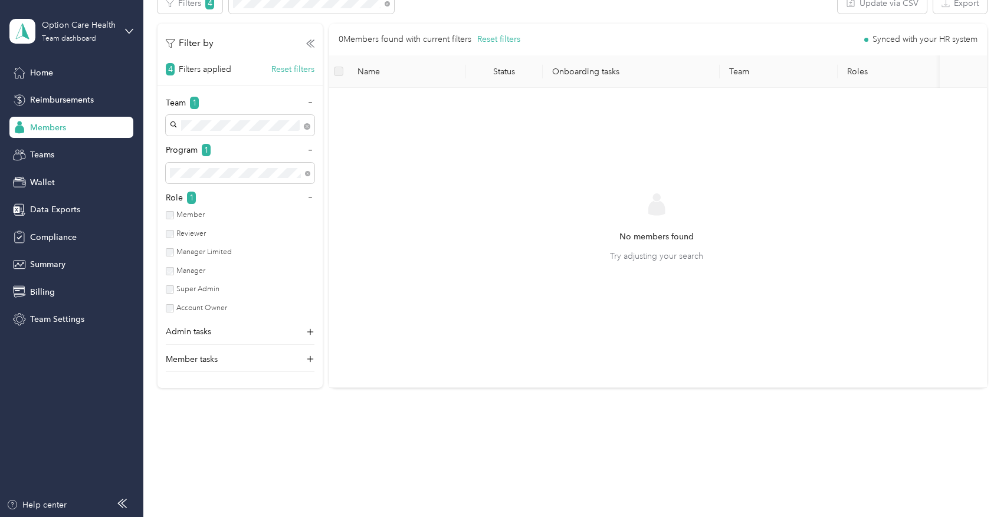
scroll to position [354, 0]
click at [299, 72] on button "Reset filters" at bounding box center [292, 69] width 43 height 12
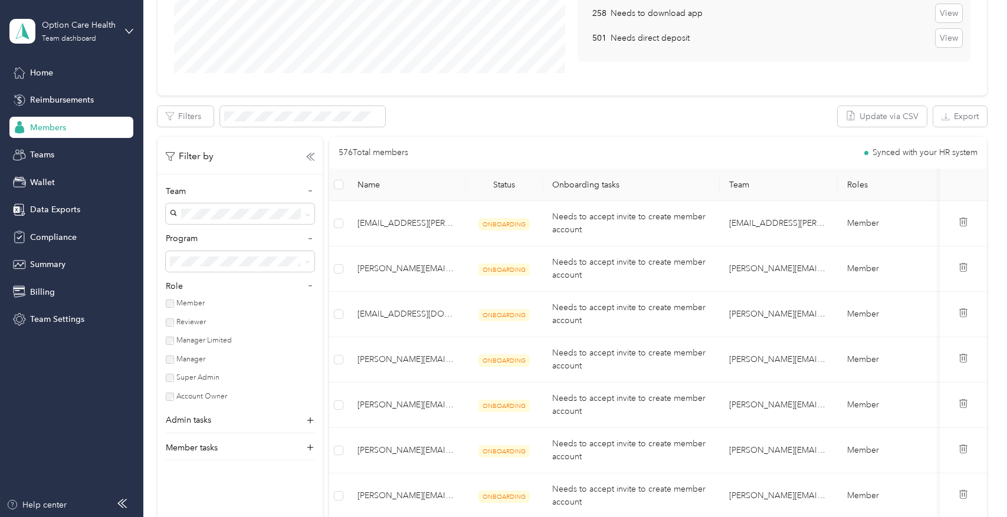
scroll to position [236, 0]
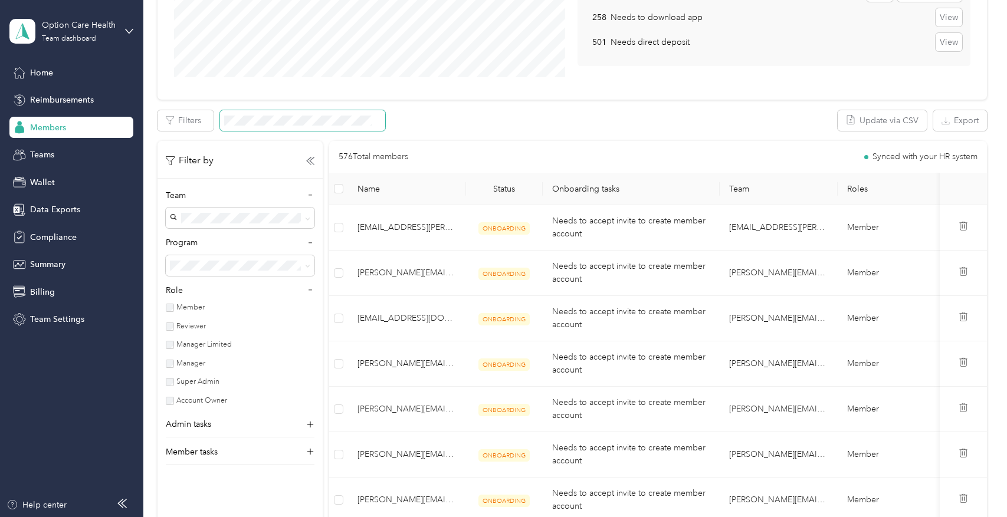
click at [300, 111] on span at bounding box center [302, 120] width 165 height 21
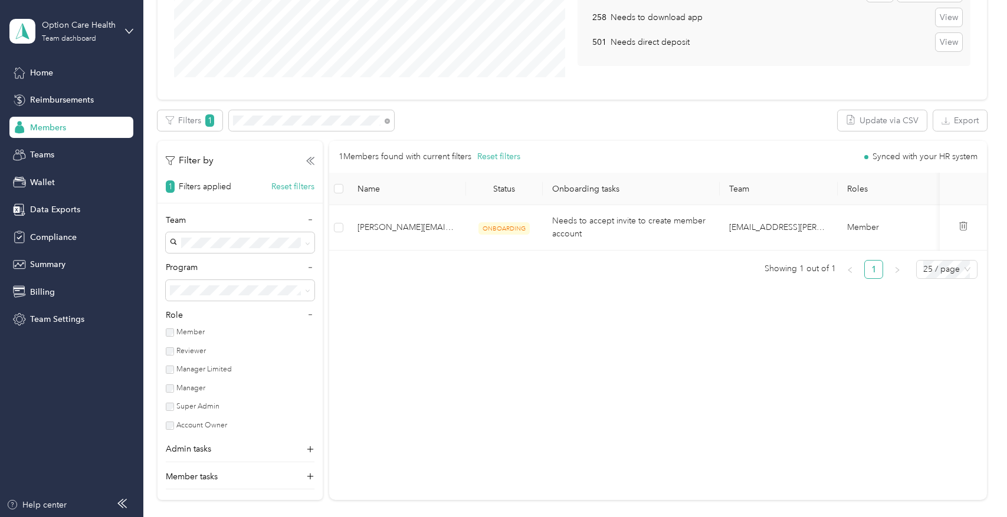
click at [53, 385] on aside "Option Care Health Team dashboard Home Reimbursements Members Teams Wallet Data…" at bounding box center [71, 258] width 143 height 517
